Goal: Task Accomplishment & Management: Manage account settings

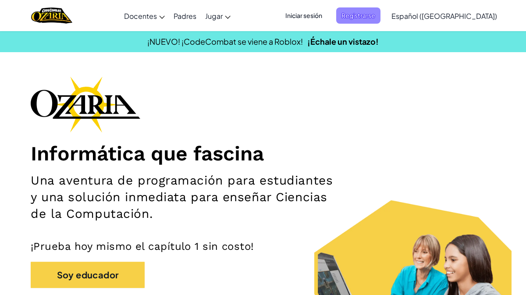
click at [369, 18] on span "Registrarse" at bounding box center [358, 15] width 44 height 16
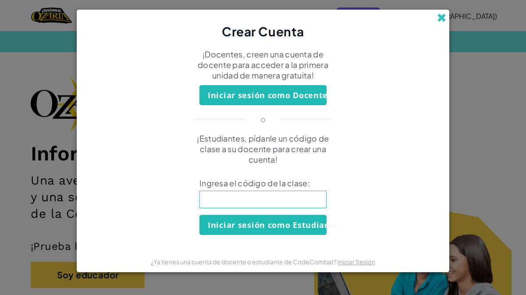
click at [439, 16] on span at bounding box center [441, 17] width 9 height 9
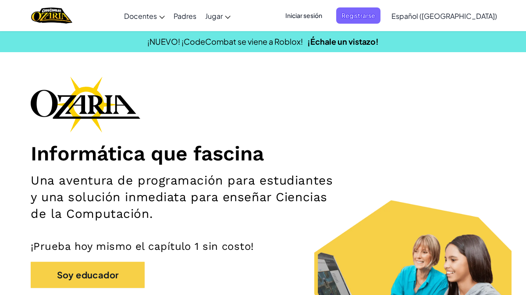
click at [327, 12] on span "Iniciar sesión" at bounding box center [303, 15] width 47 height 16
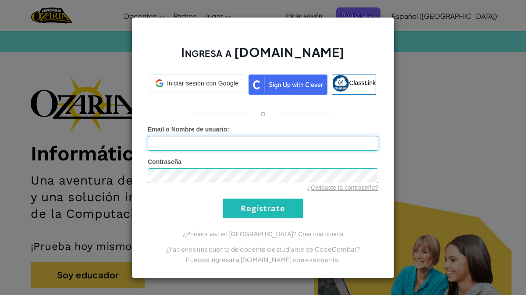
type input "[PERSON_NAME]"
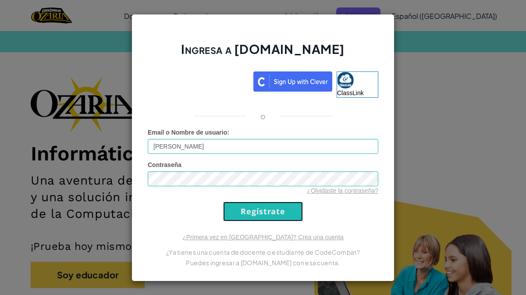
click at [268, 216] on input "Regístrate" at bounding box center [263, 212] width 80 height 20
